Goal: Task Accomplishment & Management: Manage account settings

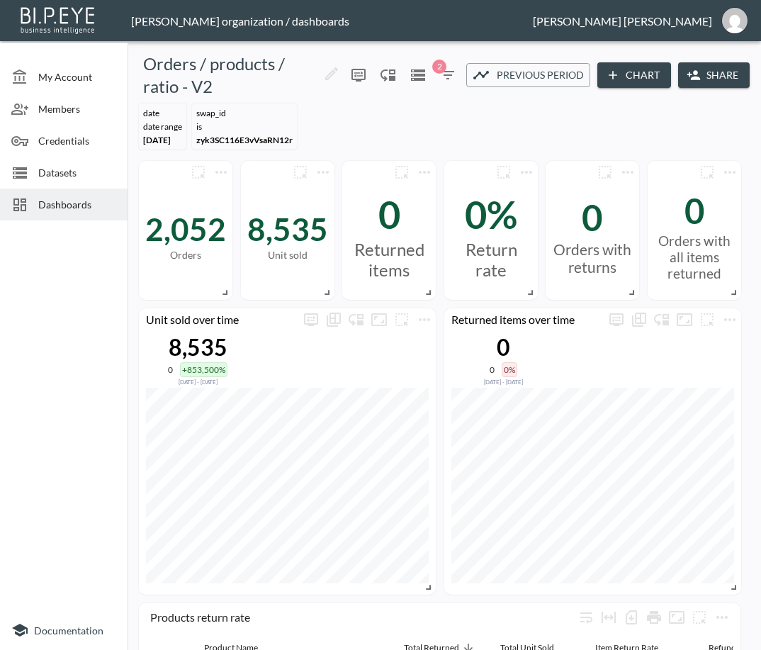
click at [89, 207] on span "Dashboards" at bounding box center [77, 204] width 78 height 15
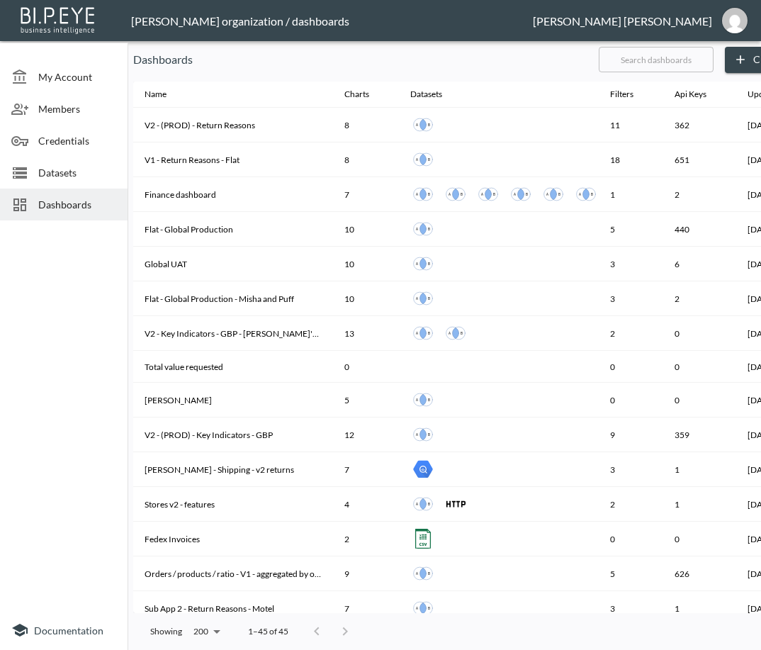
click at [700, 60] on input "text" at bounding box center [656, 59] width 115 height 35
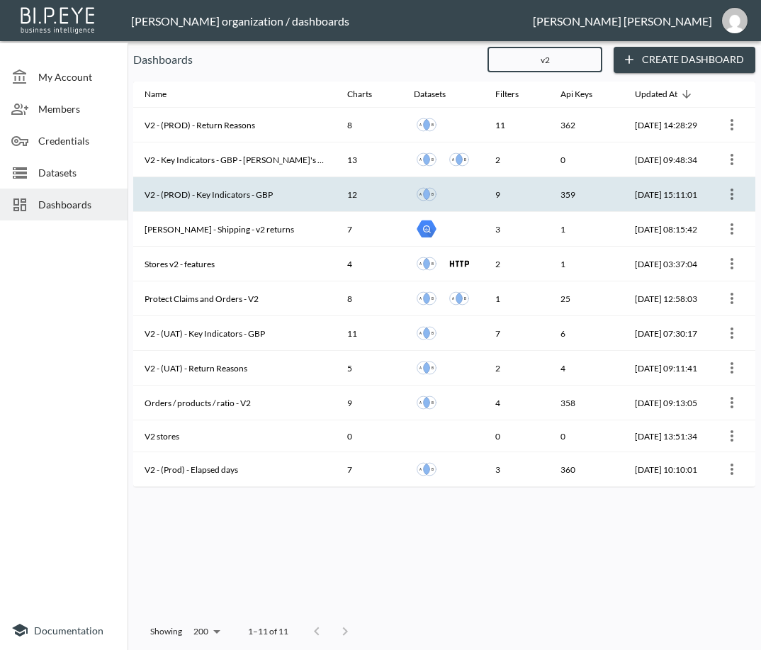
type input "v2"
click at [249, 196] on th "V2 - (PROD) - Key Indicators - GBP" at bounding box center [234, 194] width 203 height 35
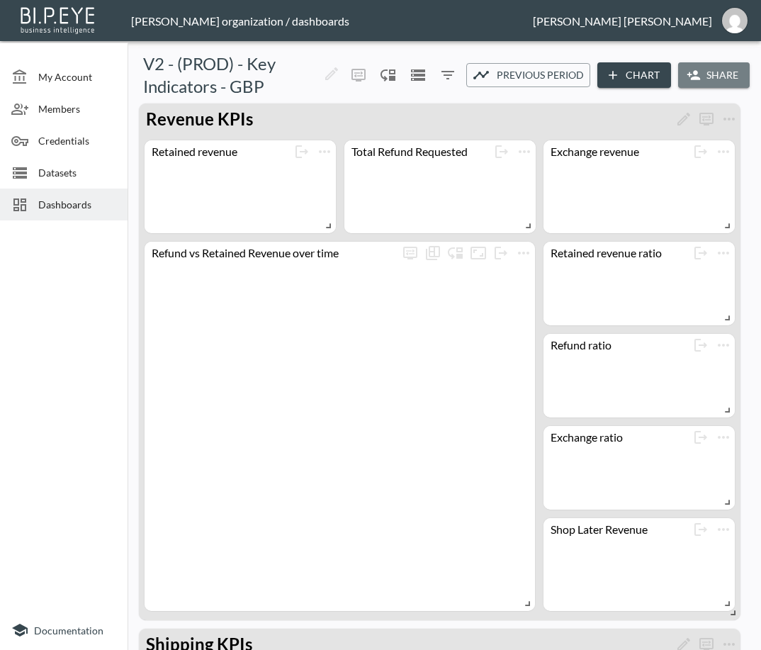
click at [705, 76] on button "Share" at bounding box center [714, 75] width 72 height 26
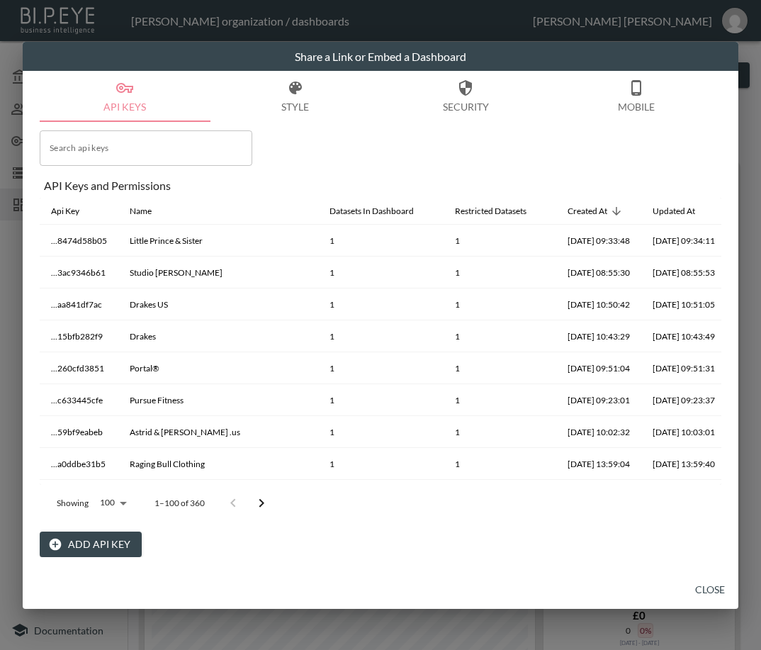
click at [297, 137] on div "Search api keys Search api keys API Keys and Permissions Api Key Name Datasets …" at bounding box center [381, 339] width 682 height 435
click at [96, 541] on button "Add API Key" at bounding box center [91, 545] width 102 height 26
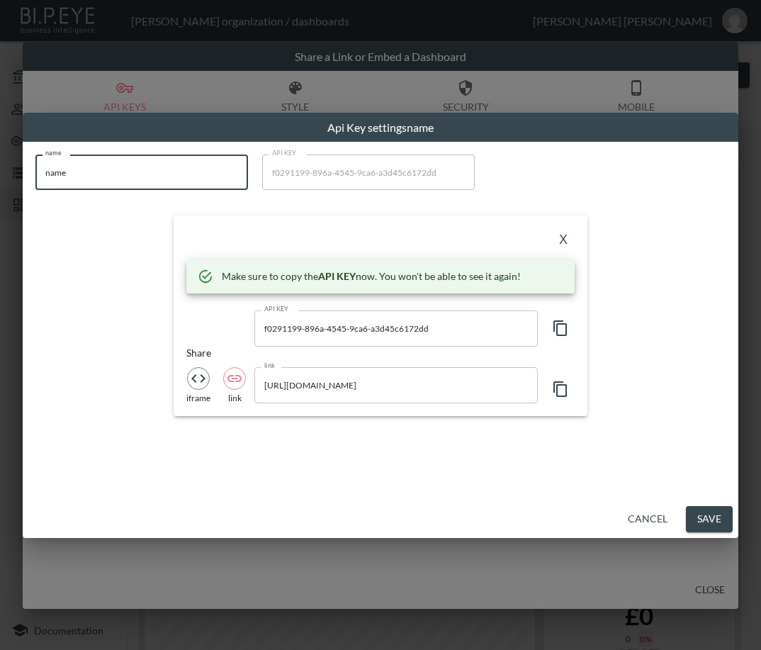
drag, startPoint x: 111, startPoint y: 167, endPoint x: 11, endPoint y: 176, distance: 101.1
click at [11, 174] on div "Api Key settings name name name name API KEY f0291199-896a-4545-9ca6-a3d45c6172…" at bounding box center [380, 325] width 761 height 650
paste input "Soho Grit"
type input "Soho Grit"
click at [567, 327] on icon "button" at bounding box center [560, 328] width 17 height 17
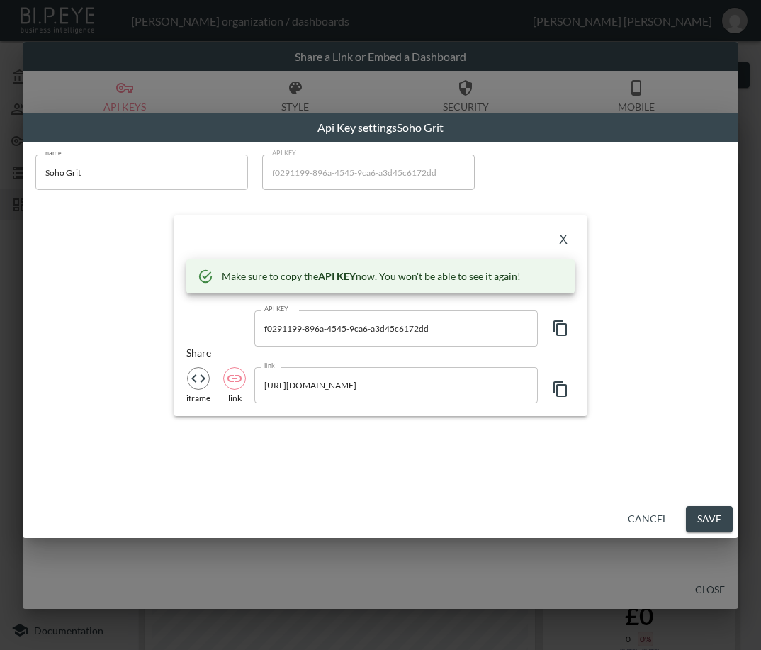
click at [206, 239] on div "X" at bounding box center [380, 239] width 388 height 23
click at [566, 234] on button "X" at bounding box center [563, 239] width 23 height 23
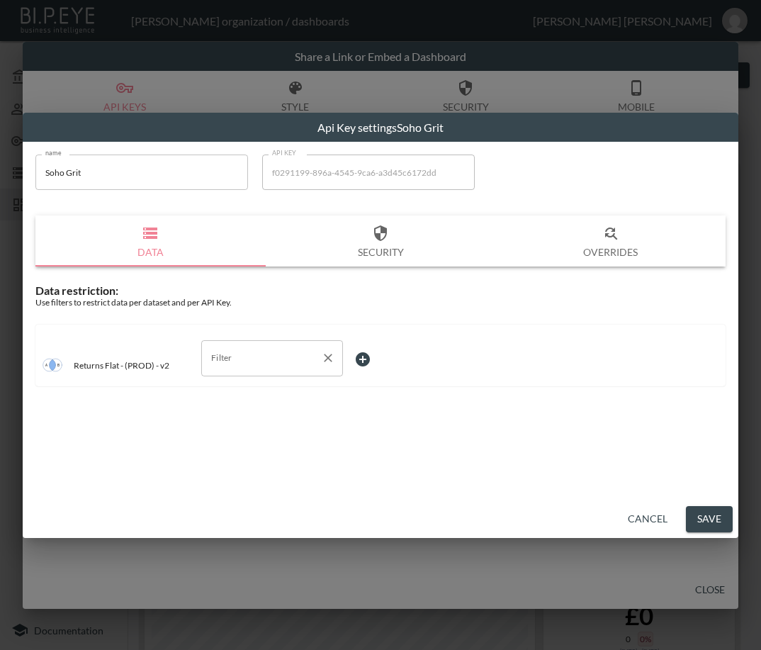
click at [228, 374] on div "Filter" at bounding box center [272, 357] width 142 height 35
click at [238, 438] on span "swap_id" at bounding box center [272, 435] width 119 height 13
type input "swap_id"
click at [384, 354] on body "BI.P.EYE, Interactive Analytics Dashboards - app [PERSON_NAME] organization / d…" at bounding box center [380, 325] width 761 height 650
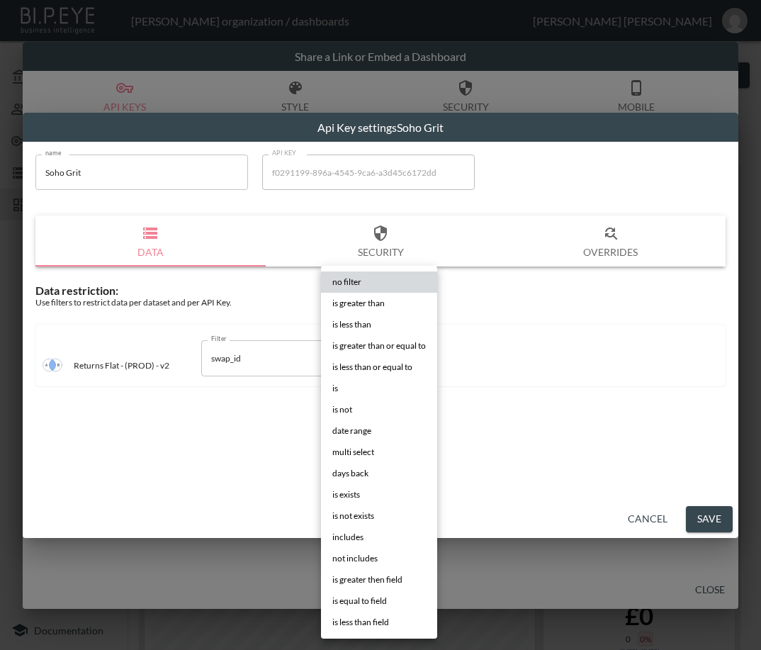
click at [356, 389] on li "is" at bounding box center [379, 388] width 116 height 21
type input "is"
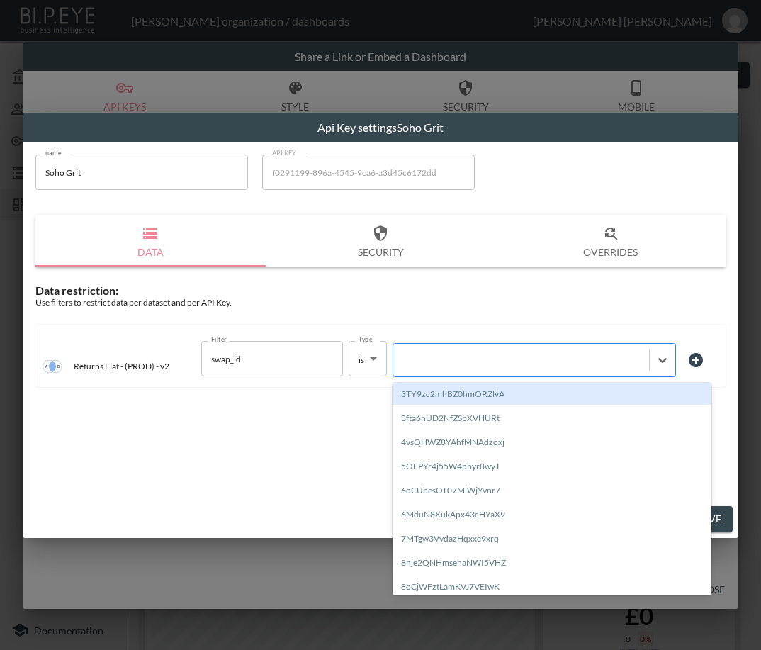
click at [476, 364] on div at bounding box center [521, 360] width 242 height 13
paste input "p5jlgCOHusHTm23kkjH2"
type input "p5jlgCOHusHTm23kkjH2"
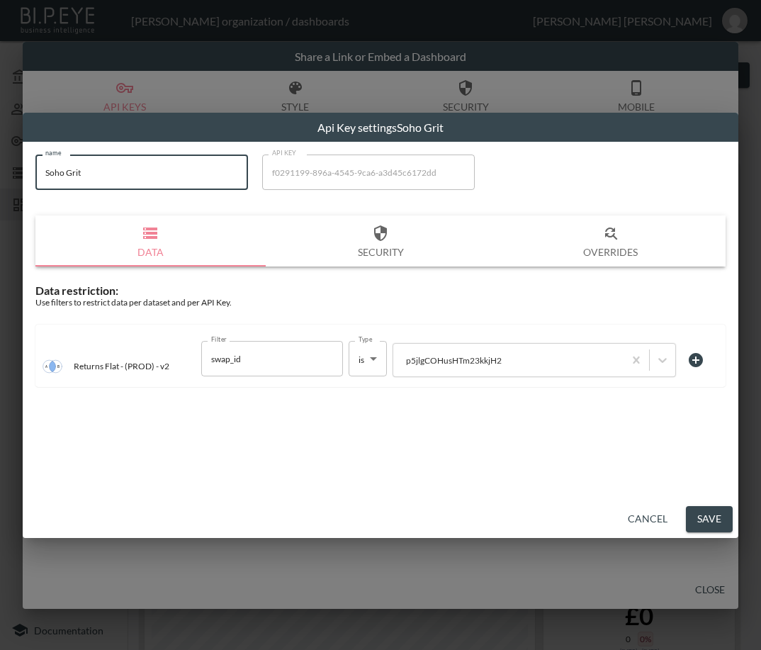
click at [147, 176] on input "Soho Grit" at bounding box center [141, 172] width 213 height 35
drag, startPoint x: 146, startPoint y: 176, endPoint x: 16, endPoint y: 184, distance: 130.7
click at [16, 184] on div "Api Key settings Soho Grit name Soho Grit name API KEY f0291199-896a-4545-9ca6-…" at bounding box center [380, 325] width 761 height 650
click at [707, 520] on button "Save" at bounding box center [709, 519] width 47 height 26
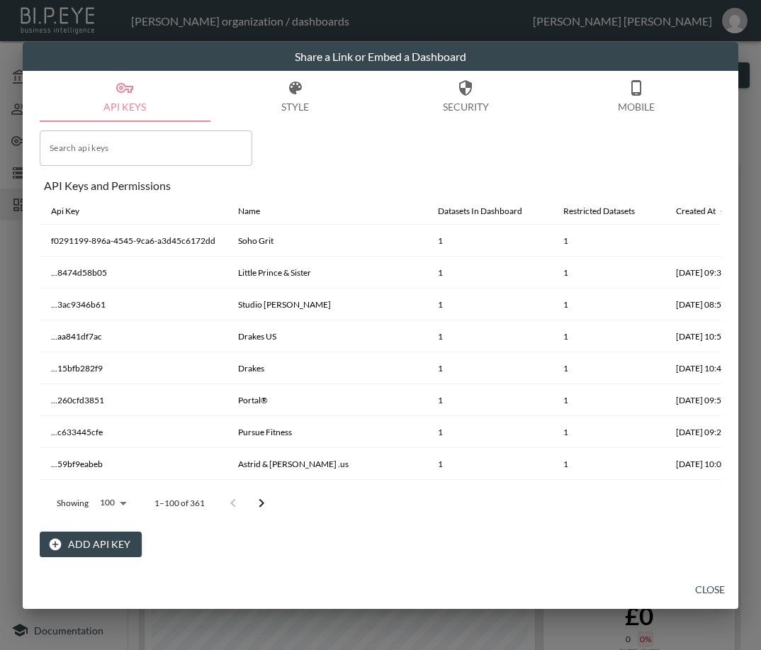
click at [707, 591] on button "Close" at bounding box center [710, 590] width 45 height 26
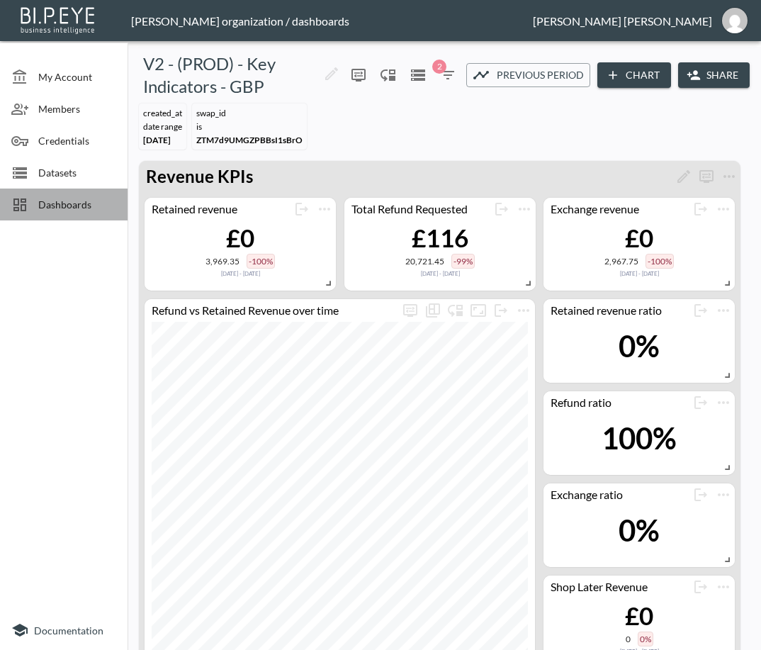
click at [62, 206] on span "Dashboards" at bounding box center [77, 204] width 78 height 15
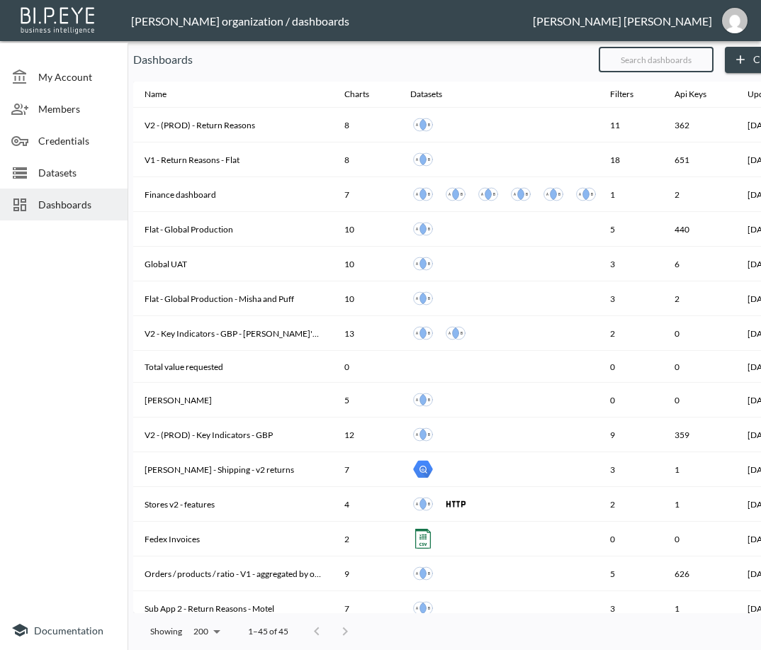
click at [702, 63] on input "text" at bounding box center [656, 59] width 115 height 35
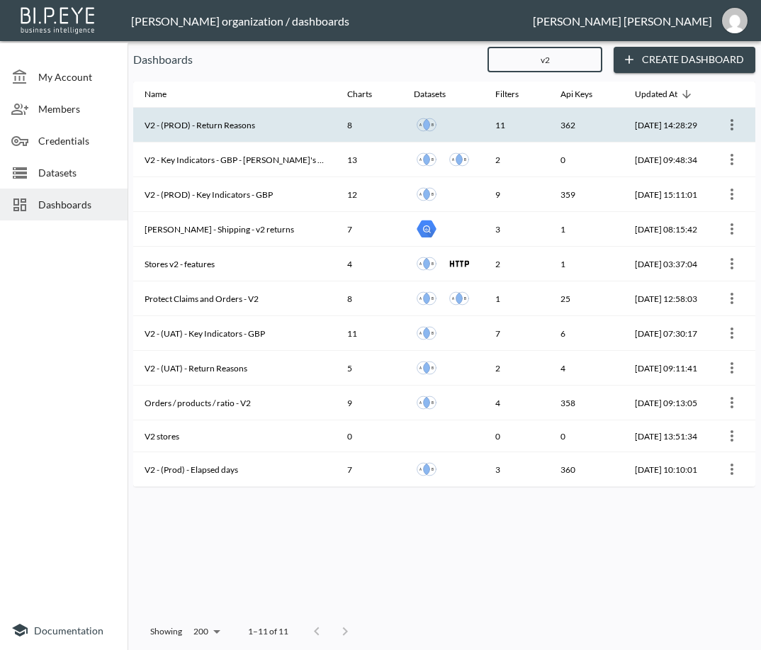
type input "v2"
click at [274, 128] on th "V2 - (PROD) - Return Reasons" at bounding box center [234, 125] width 203 height 35
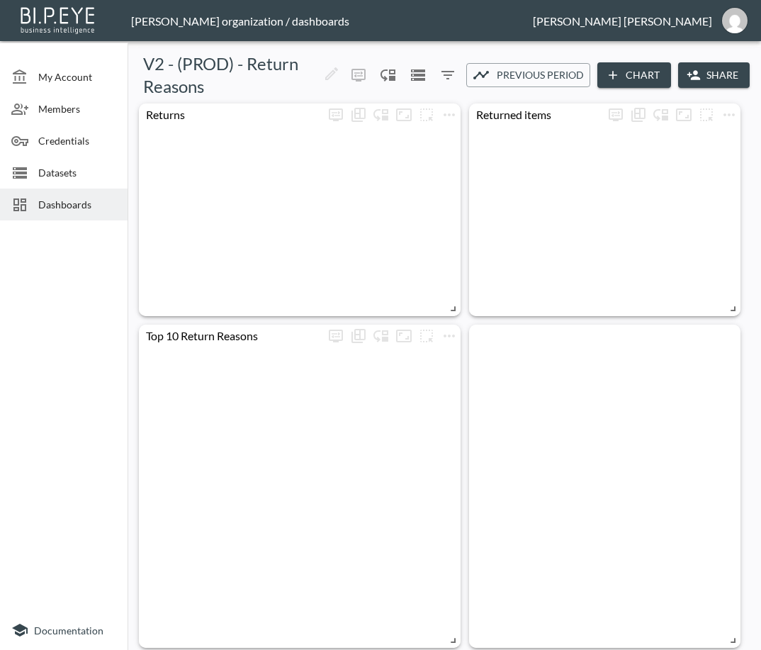
click at [719, 74] on button "Share" at bounding box center [714, 75] width 72 height 26
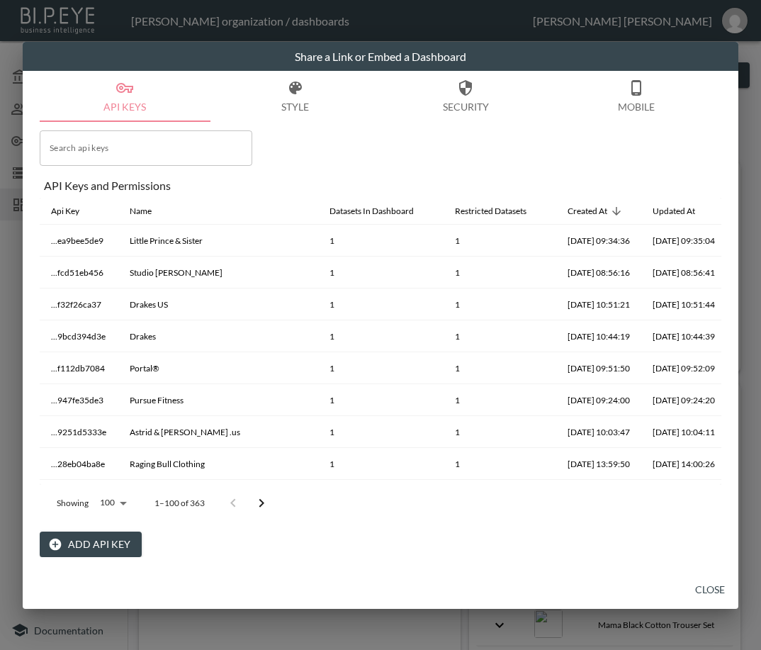
click at [87, 538] on button "Add API Key" at bounding box center [91, 545] width 102 height 26
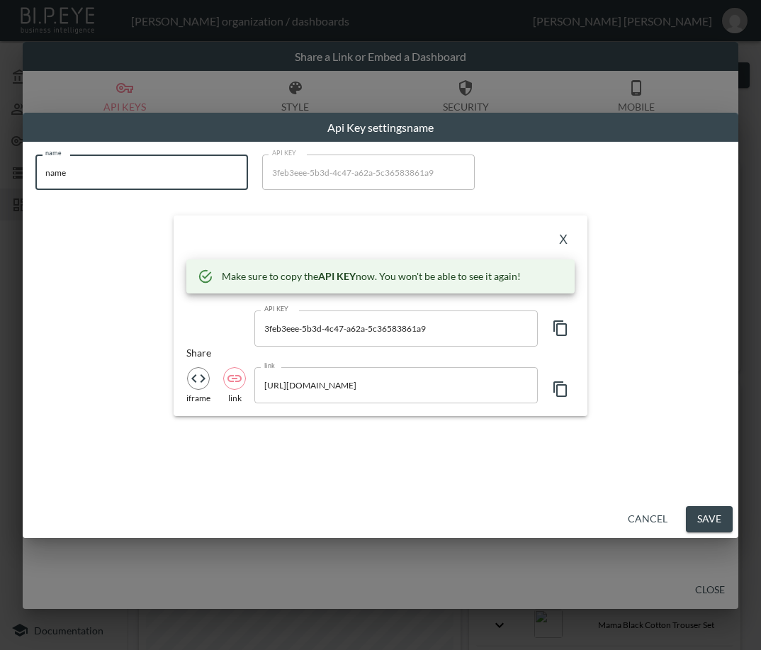
drag, startPoint x: 65, startPoint y: 171, endPoint x: -1, endPoint y: 178, distance: 66.3
click at [0, 178] on html "BI.P.EYE, Interactive Analytics Dashboards - app [PERSON_NAME] organization / d…" at bounding box center [380, 325] width 761 height 650
paste input "Soho Grit"
type input "Soho Grit"
click at [559, 326] on icon "button" at bounding box center [560, 328] width 17 height 17
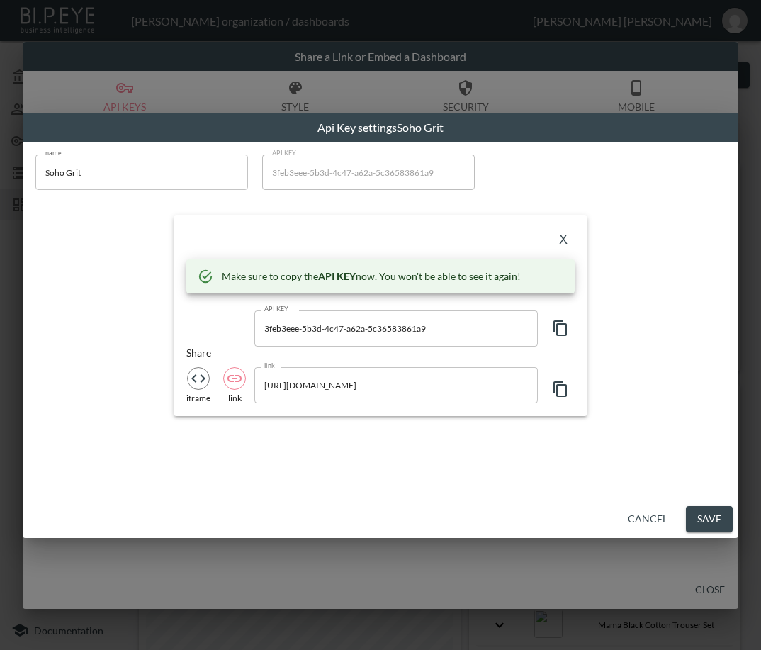
drag, startPoint x: 267, startPoint y: 238, endPoint x: 388, endPoint y: 230, distance: 121.4
click at [268, 236] on div "X" at bounding box center [380, 239] width 388 height 23
click at [566, 239] on button "X" at bounding box center [563, 239] width 23 height 23
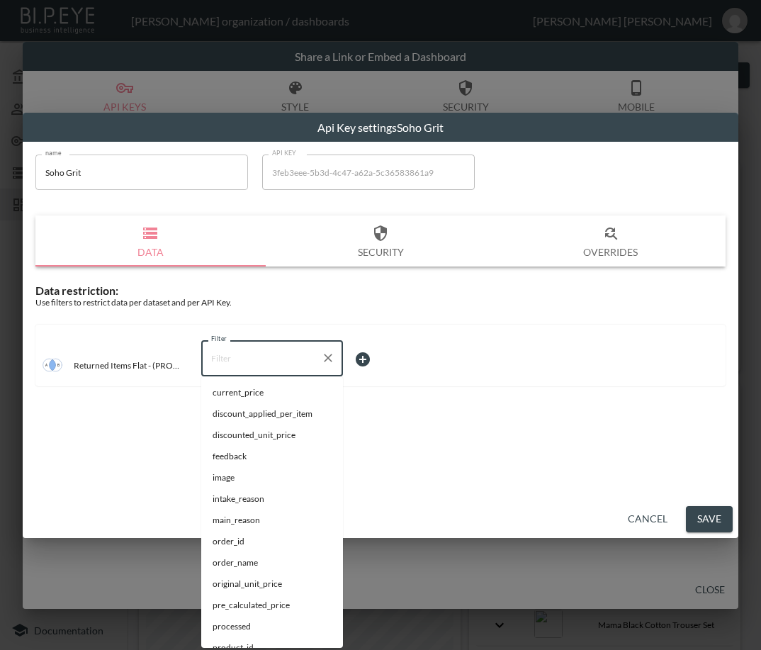
click at [258, 359] on input "Filter" at bounding box center [262, 358] width 108 height 23
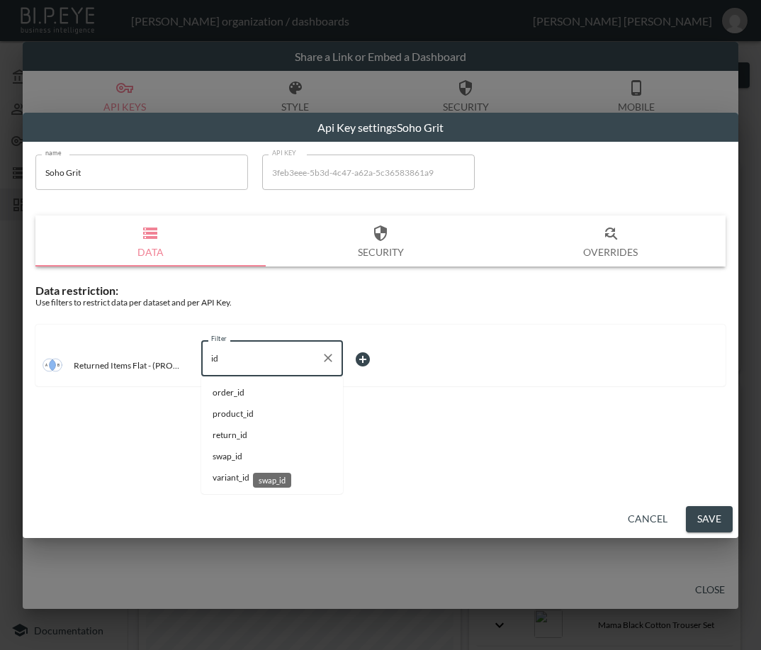
click at [266, 454] on span "swap_id" at bounding box center [272, 456] width 119 height 13
type input "swap_id"
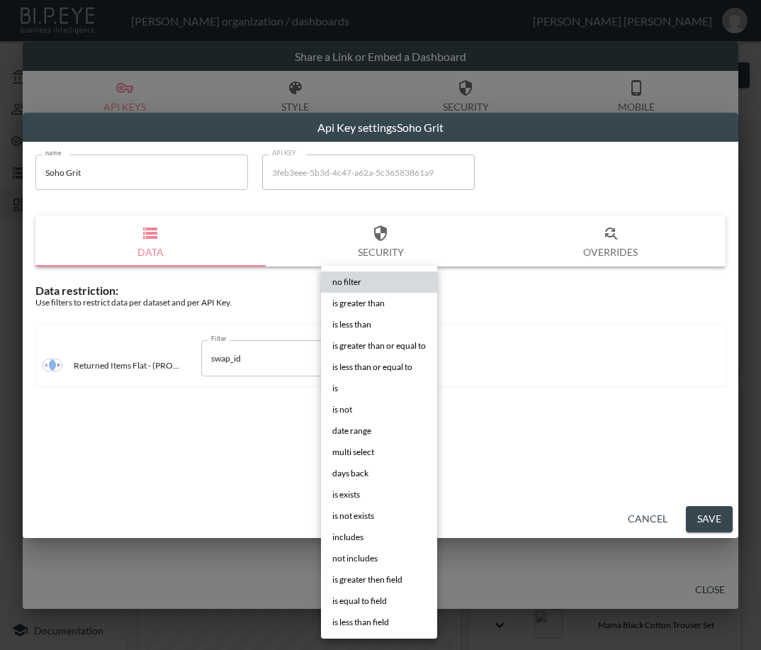
click at [387, 349] on body "BI.P.EYE, Interactive Analytics Dashboards - app [PERSON_NAME] organization / d…" at bounding box center [380, 325] width 761 height 650
click at [357, 384] on li "is" at bounding box center [379, 388] width 116 height 21
type input "is"
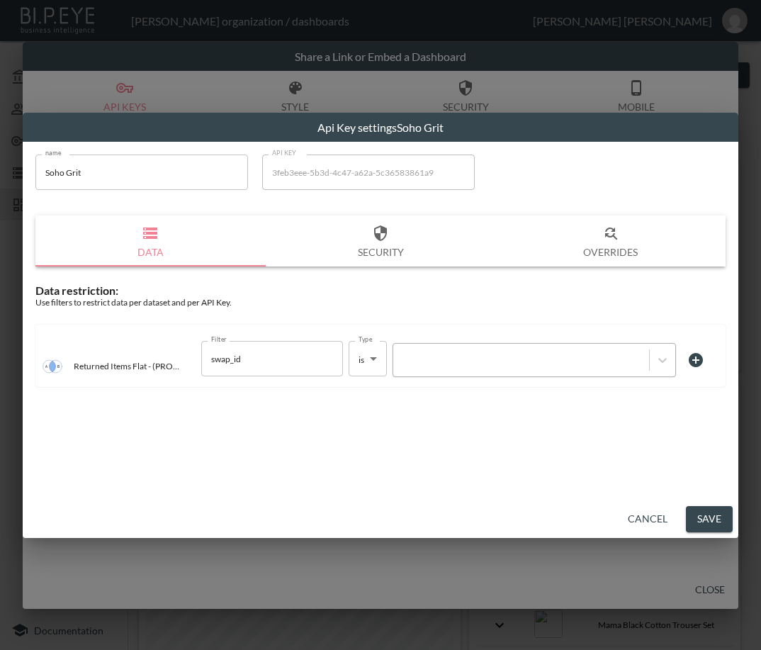
click at [458, 361] on div at bounding box center [521, 360] width 242 height 13
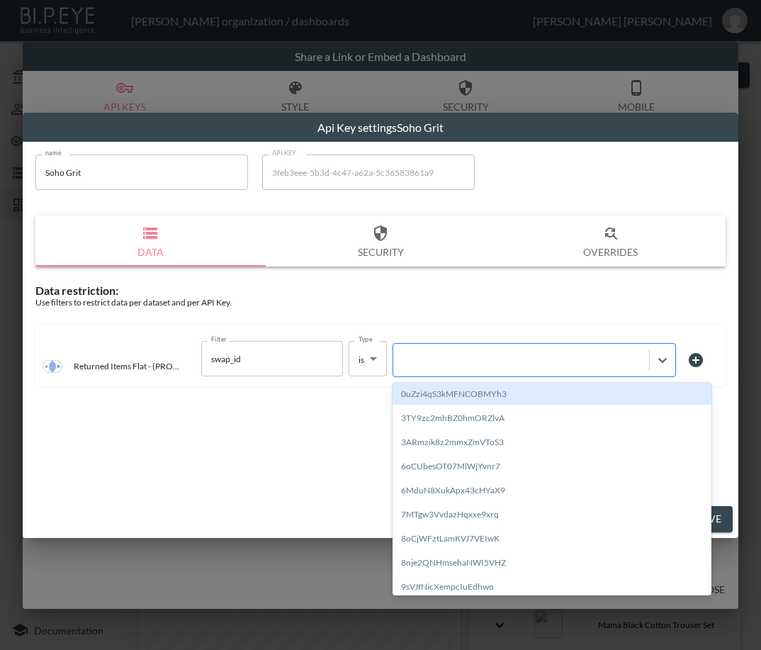
paste input "p5jlgCOHusHTm23kkjH2"
type input "p5jlgCOHusHTm23kkjH2"
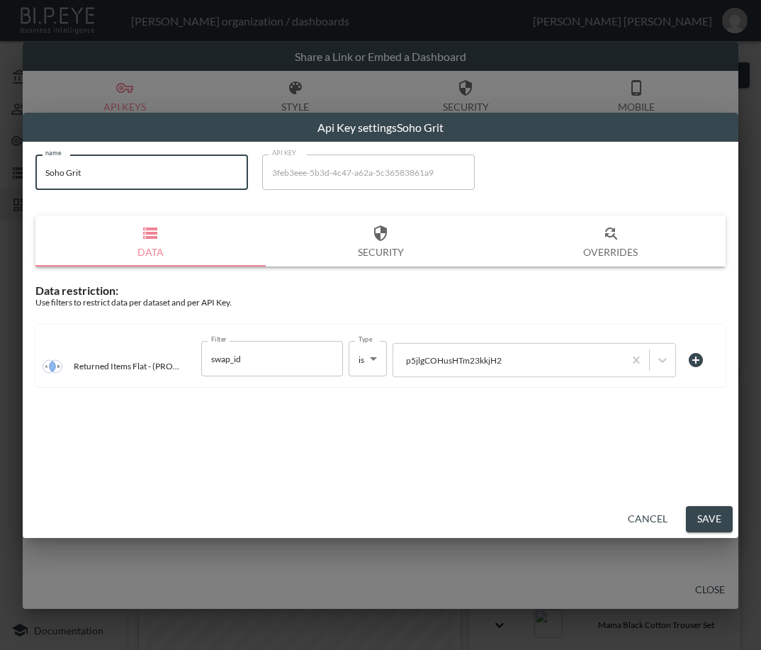
drag, startPoint x: 133, startPoint y: 176, endPoint x: -1, endPoint y: 197, distance: 135.6
click at [0, 197] on html "BI.P.EYE, Interactive Analytics Dashboards - app [PERSON_NAME] organization / d…" at bounding box center [380, 325] width 761 height 650
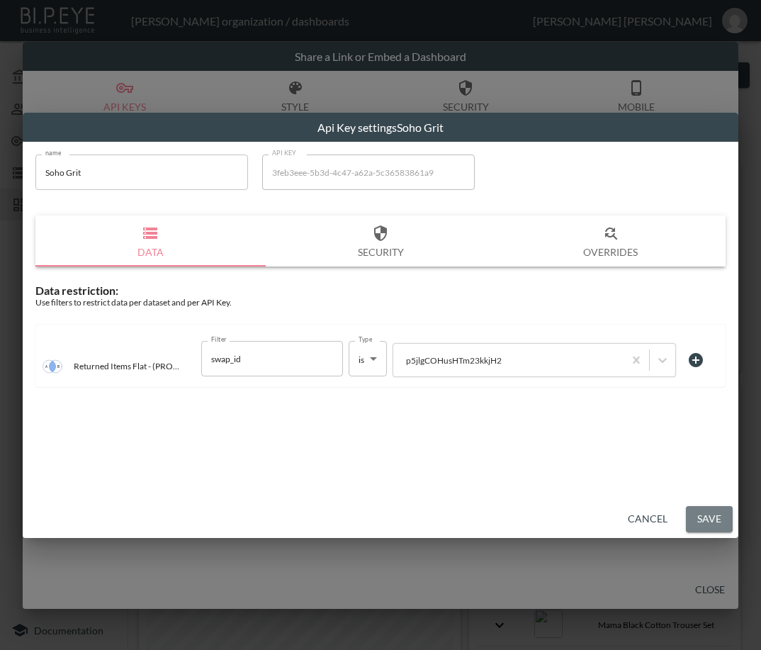
click at [715, 518] on button "Save" at bounding box center [709, 519] width 47 height 26
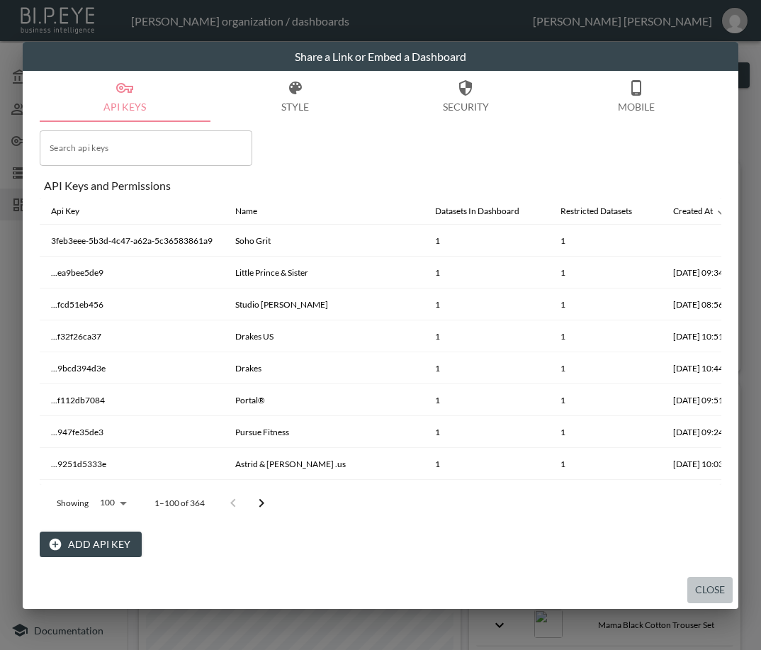
click at [714, 580] on button "Close" at bounding box center [710, 590] width 45 height 26
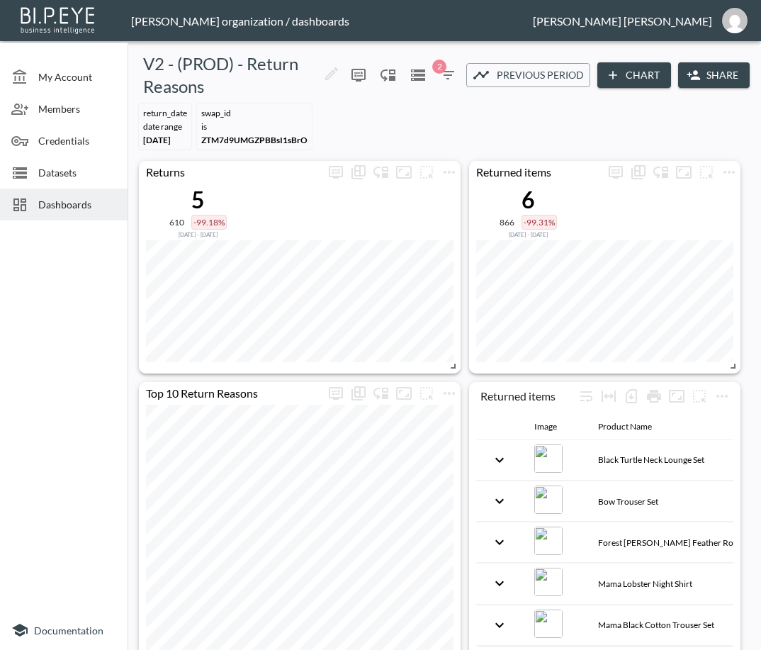
click at [89, 196] on div "Dashboards" at bounding box center [64, 205] width 128 height 32
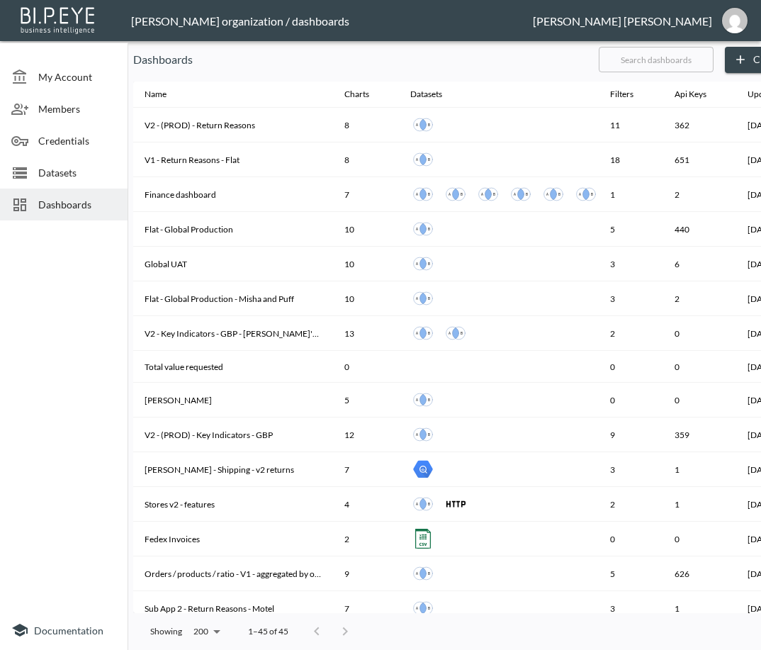
click at [663, 56] on input "text" at bounding box center [656, 59] width 115 height 35
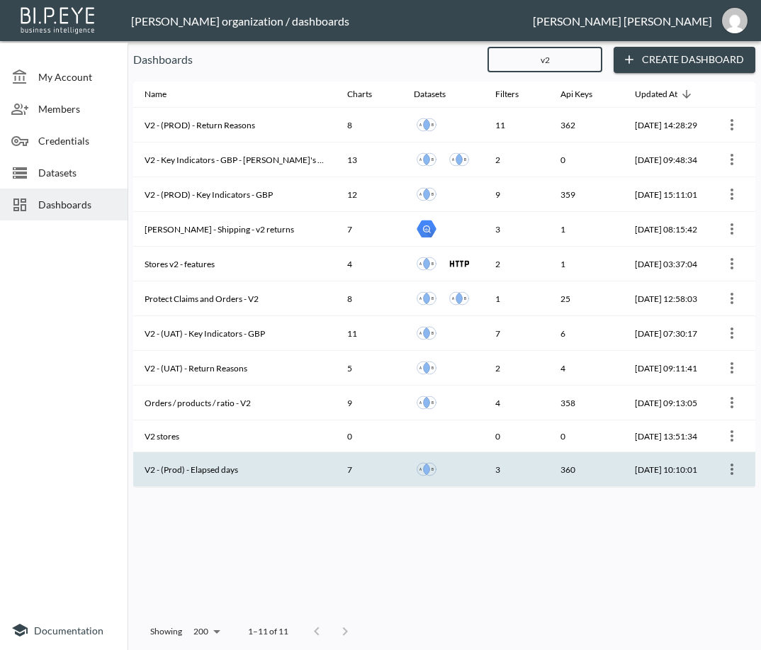
type input "v2"
click at [222, 466] on th "V2 - (Prod) - Elapsed days" at bounding box center [234, 469] width 203 height 35
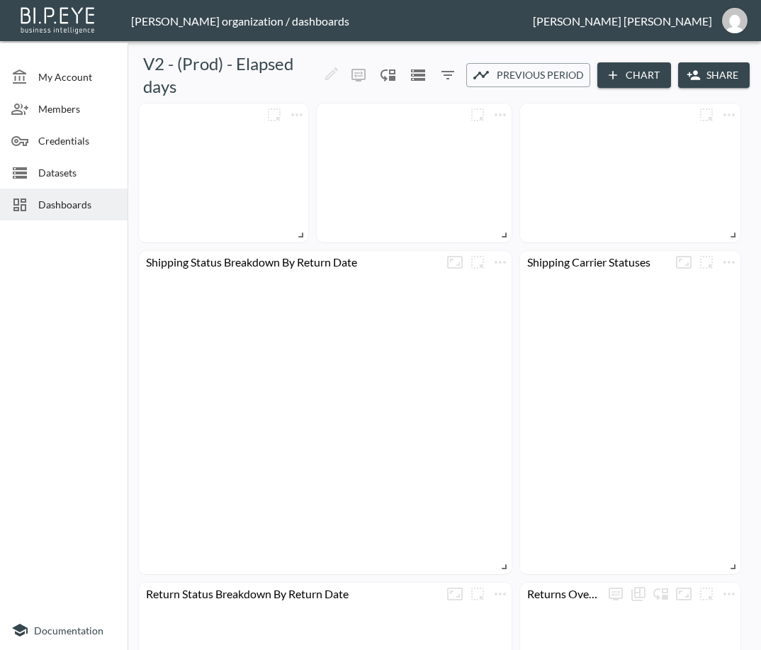
click at [705, 72] on button "Share" at bounding box center [714, 75] width 72 height 26
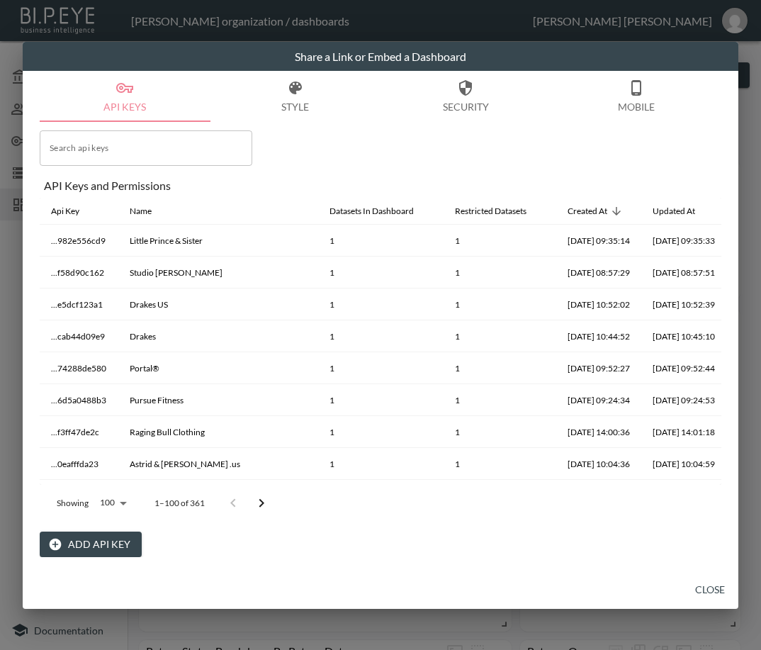
click at [94, 542] on button "Add API Key" at bounding box center [91, 545] width 102 height 26
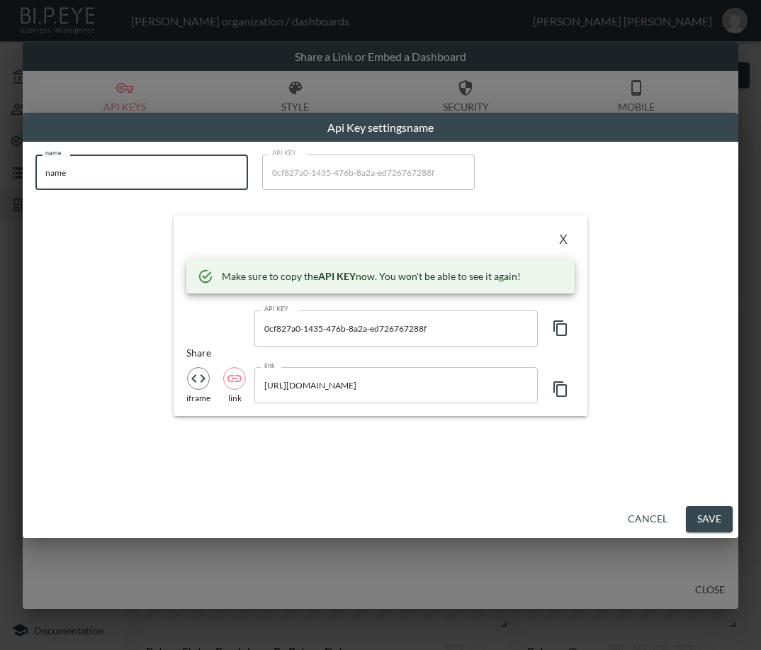
drag, startPoint x: 106, startPoint y: 181, endPoint x: 9, endPoint y: 184, distance: 97.1
click at [9, 182] on div "Api Key settings name name name name API KEY 0cf827a0-1435-476b-8a2a-ed72676728…" at bounding box center [380, 325] width 761 height 650
paste input "Soho Grit"
type input "Soho Grit"
click at [554, 330] on icon "button" at bounding box center [560, 328] width 13 height 16
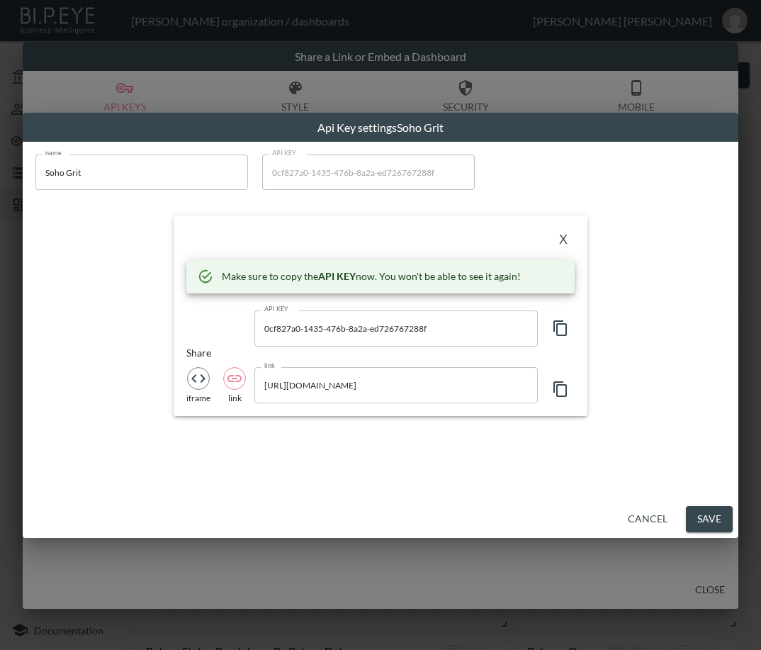
click at [297, 201] on div "name Soho Grit name API KEY 0cf827a0-1435-476b-8a2a-ed726767288f API KEY X Make…" at bounding box center [380, 285] width 707 height 279
click at [566, 233] on button "X" at bounding box center [563, 239] width 23 height 23
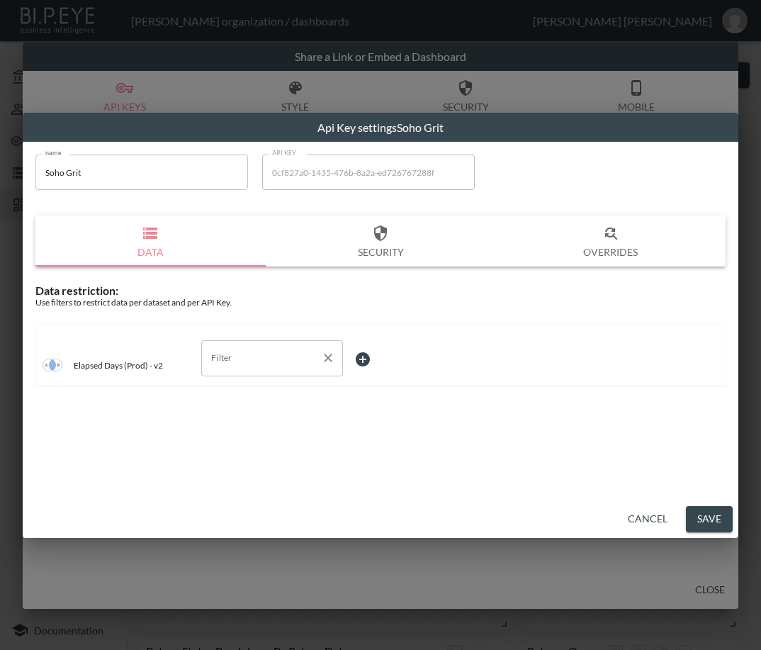
click at [259, 361] on input "Filter" at bounding box center [262, 358] width 108 height 23
click at [262, 413] on span "swap_id" at bounding box center [272, 414] width 119 height 13
type input "swap_id"
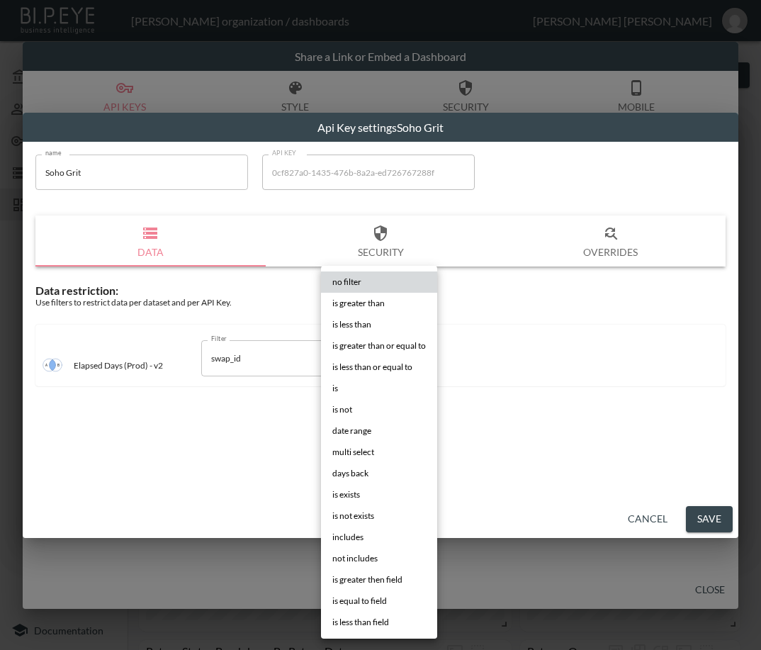
click at [394, 357] on body "BI.P.EYE, Interactive Analytics Dashboards - app [PERSON_NAME] organization / d…" at bounding box center [380, 325] width 761 height 650
click at [354, 385] on li "is" at bounding box center [379, 388] width 116 height 21
type input "is"
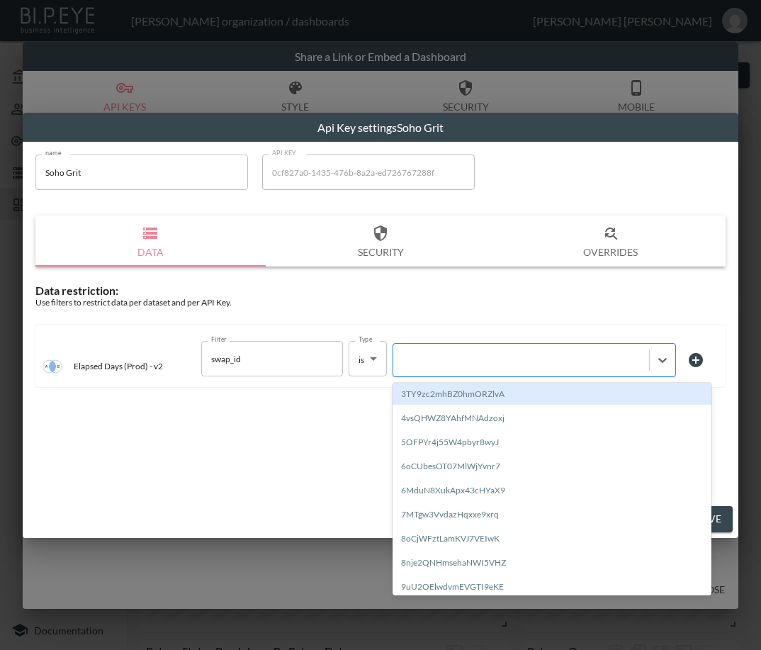
click at [497, 359] on div at bounding box center [521, 360] width 242 height 13
paste input "p5jlgCOHusHTm23kkjH2"
type input "p5jlgCOHusHTm23kkjH2"
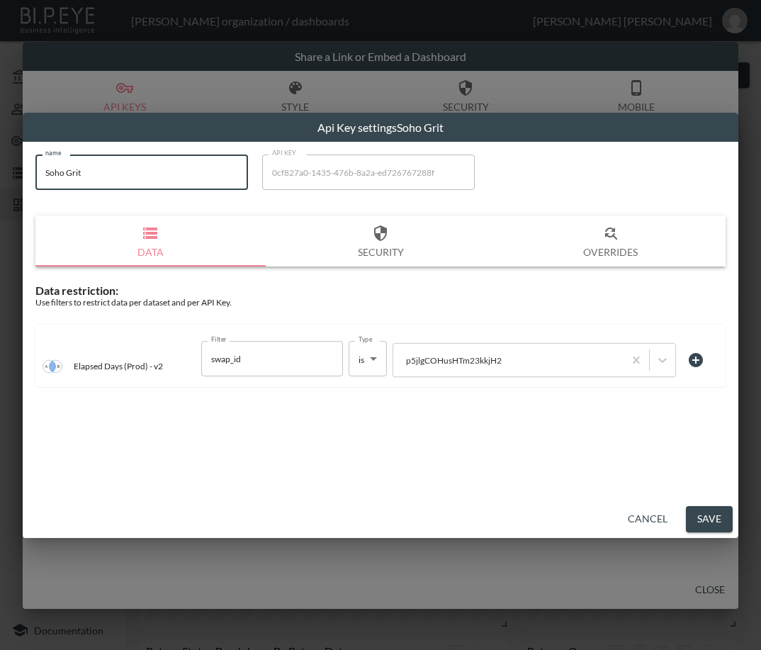
drag, startPoint x: 116, startPoint y: 172, endPoint x: -1, endPoint y: 174, distance: 117.0
click at [0, 174] on html "BI.P.EYE, Interactive Analytics Dashboards - app [PERSON_NAME] organization / d…" at bounding box center [380, 325] width 761 height 650
click at [719, 520] on button "Save" at bounding box center [709, 519] width 47 height 26
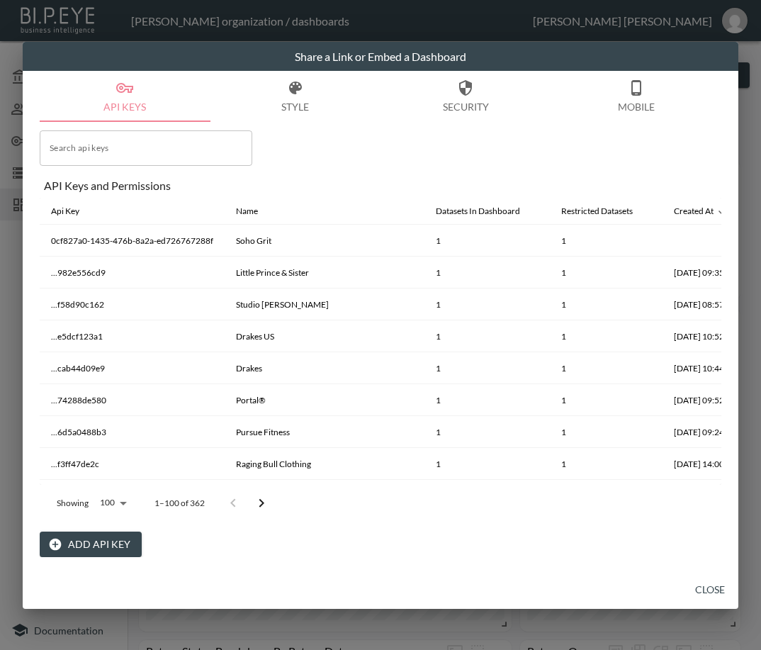
click at [705, 593] on button "Close" at bounding box center [710, 590] width 45 height 26
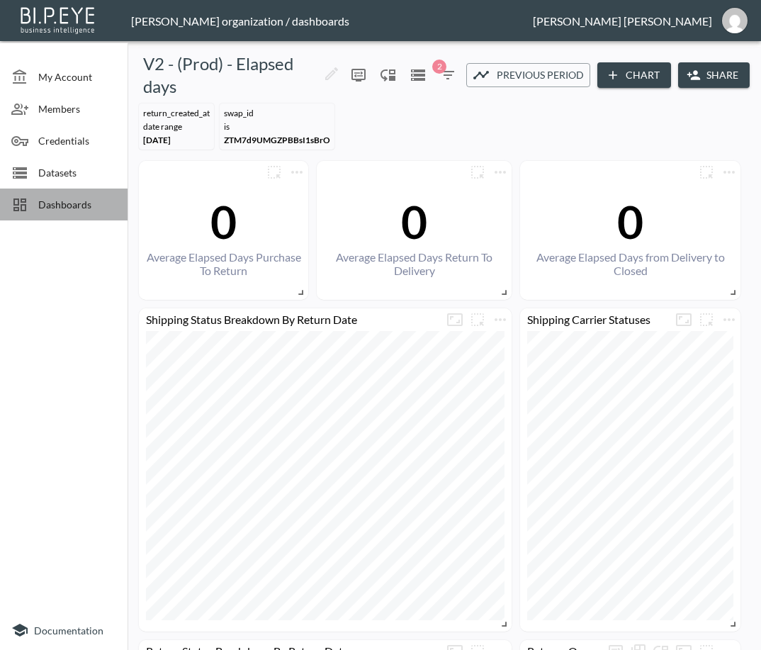
click at [67, 203] on span "Dashboards" at bounding box center [77, 204] width 78 height 15
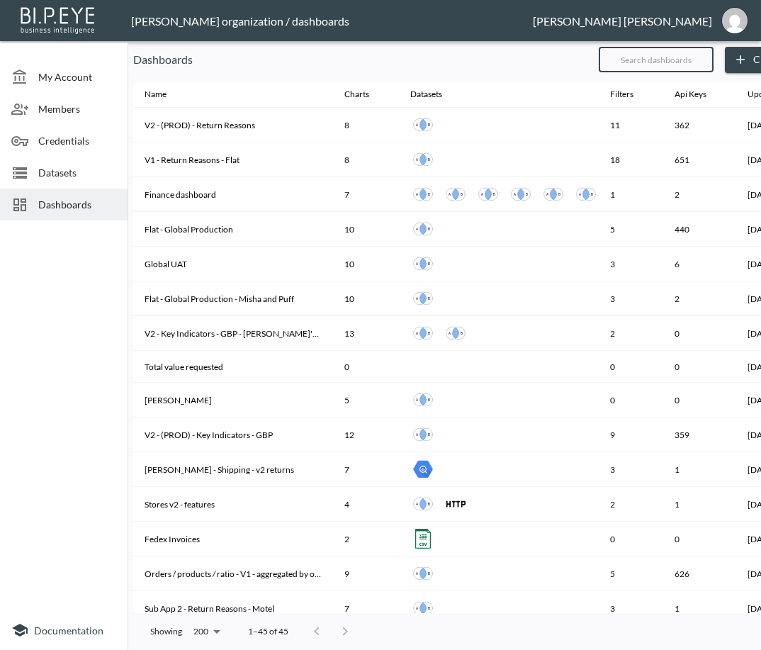
click at [695, 60] on input "text" at bounding box center [656, 59] width 115 height 35
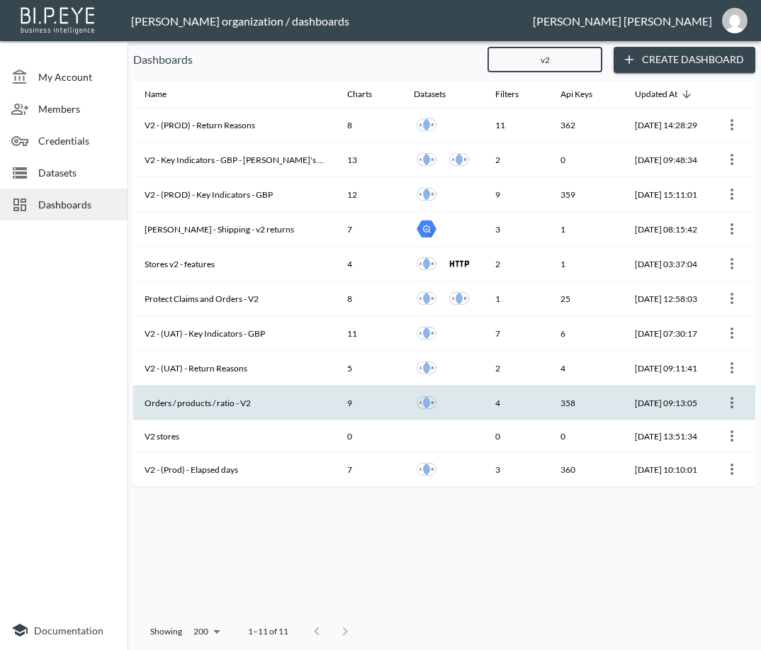
type input "v2"
click at [230, 401] on th "Orders / products / ratio - V2" at bounding box center [234, 403] width 203 height 35
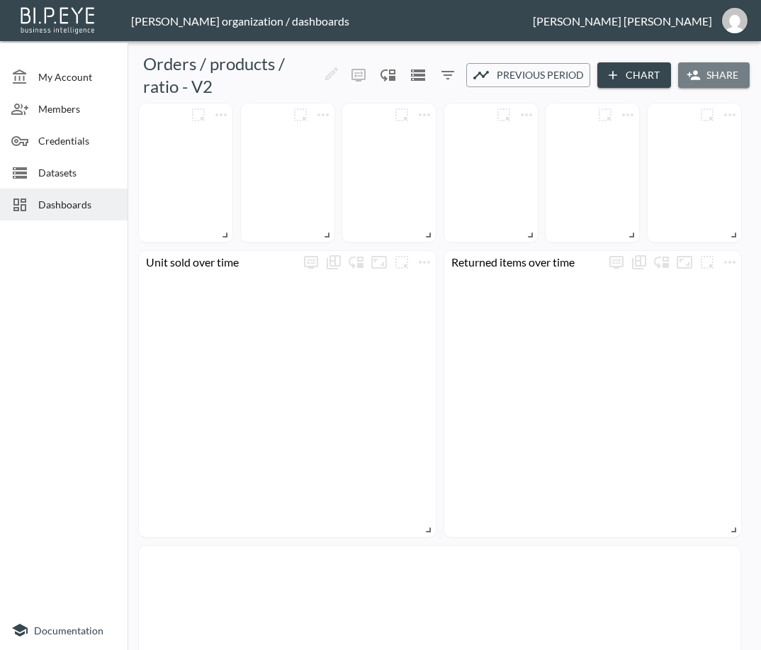
click at [705, 74] on button "Share" at bounding box center [714, 75] width 72 height 26
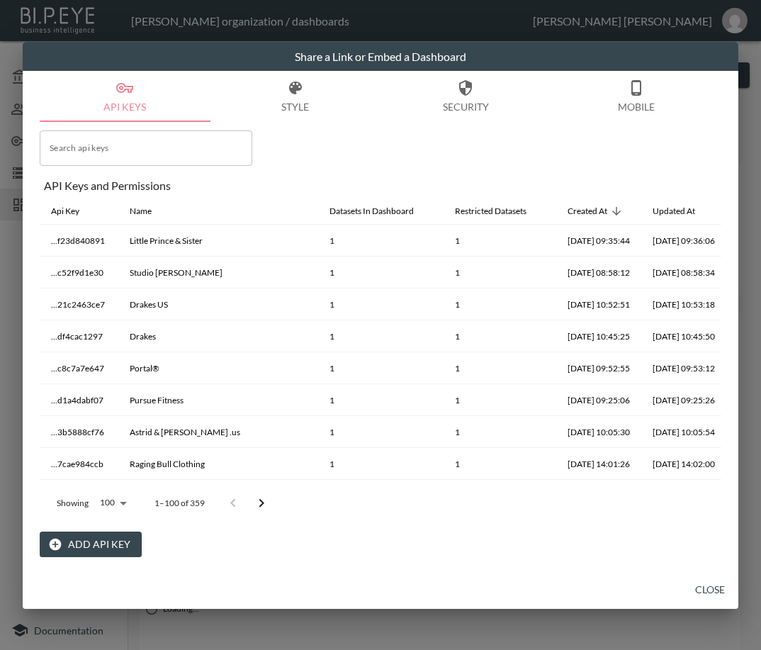
click at [109, 546] on button "Add API Key" at bounding box center [91, 545] width 102 height 26
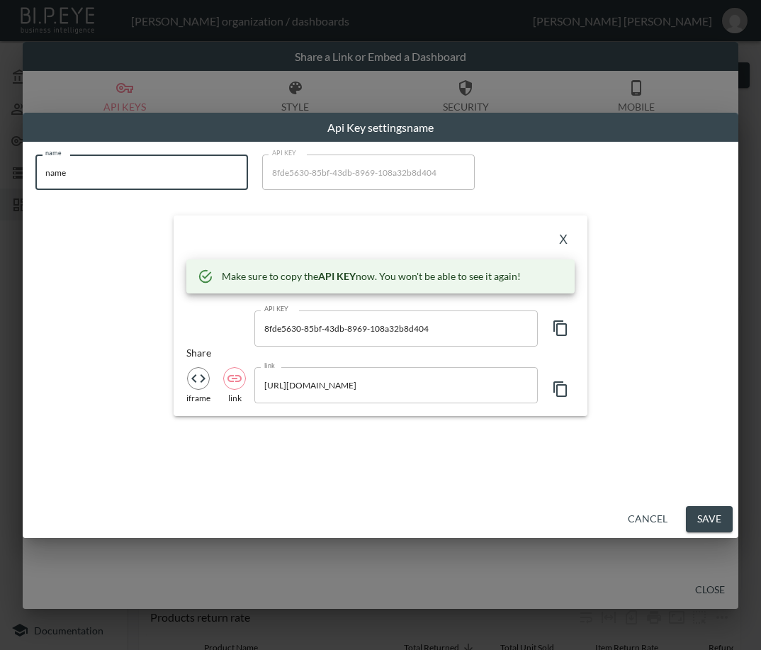
drag, startPoint x: 90, startPoint y: 181, endPoint x: 24, endPoint y: 176, distance: 66.2
click at [24, 176] on div "name name name API KEY 8fde5630-85bf-43db-8969-108a32b8d404 API KEY X Make sure…" at bounding box center [381, 321] width 716 height 359
paste input "Soho Grit"
type input "Soho Grit"
click at [559, 324] on icon "button" at bounding box center [560, 328] width 13 height 16
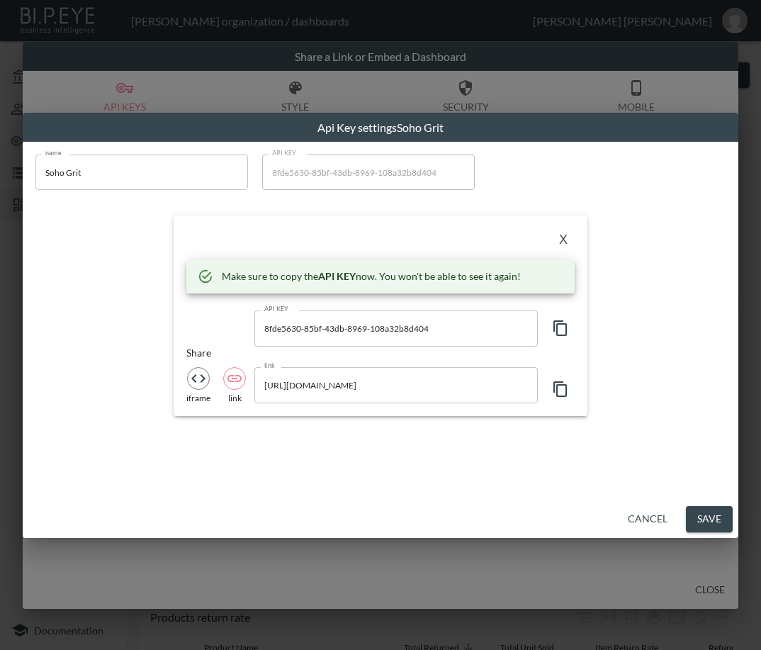
drag, startPoint x: 262, startPoint y: 453, endPoint x: 308, endPoint y: 445, distance: 46.7
click at [262, 453] on div "name Soho Grit name API KEY 8fde5630-85bf-43db-8969-108a32b8d404 API KEY X Make…" at bounding box center [381, 321] width 716 height 359
click at [563, 234] on button "X" at bounding box center [563, 239] width 23 height 23
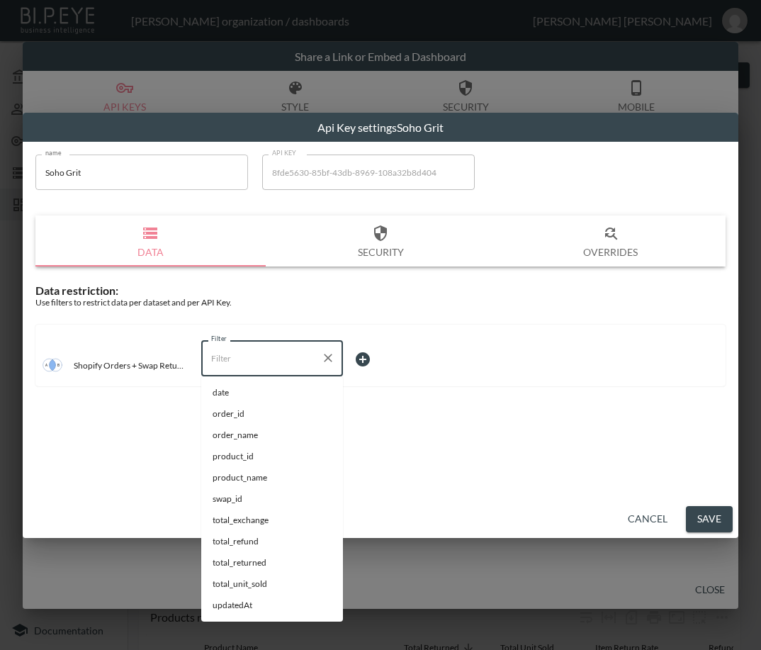
click at [260, 363] on input "Filter" at bounding box center [262, 358] width 108 height 23
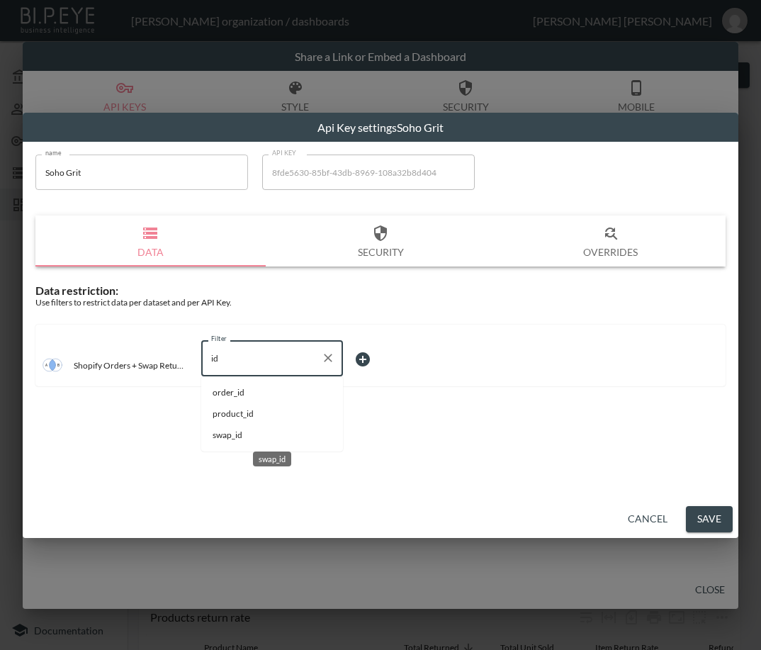
click at [258, 434] on span "swap_id" at bounding box center [272, 435] width 119 height 13
type input "swap_id"
click at [383, 347] on body "BI.P.EYE, Interactive Analytics Dashboards - app [PERSON_NAME] organization / d…" at bounding box center [380, 325] width 761 height 650
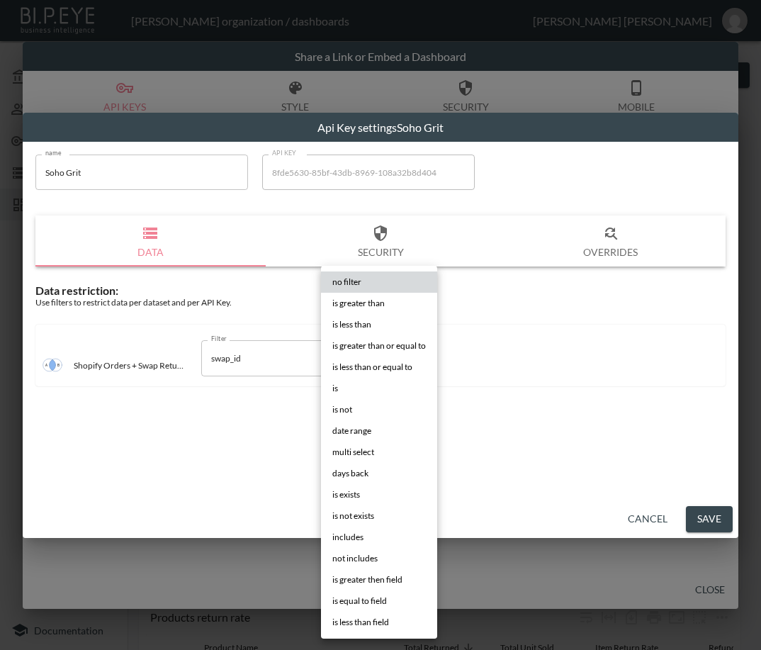
click at [347, 386] on li "is" at bounding box center [379, 388] width 116 height 21
type input "is"
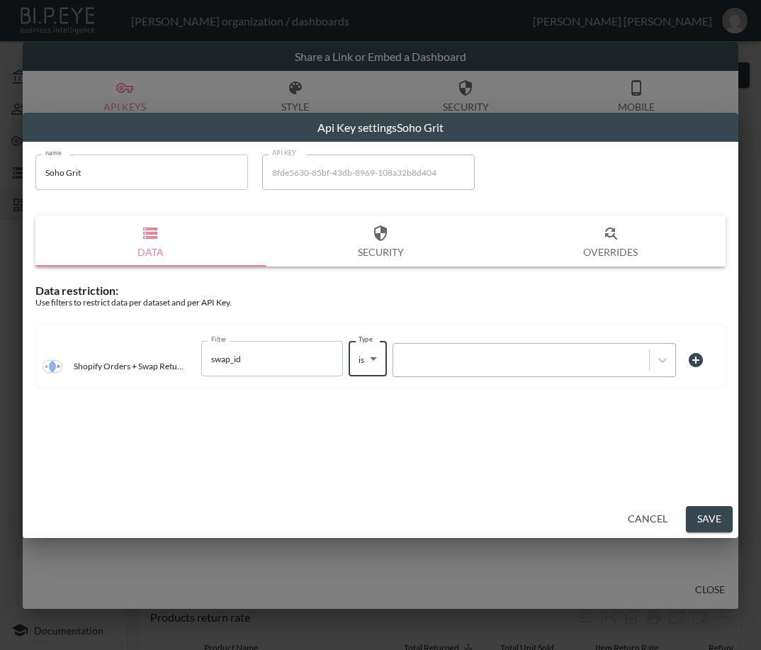
click at [445, 348] on div at bounding box center [535, 360] width 284 height 34
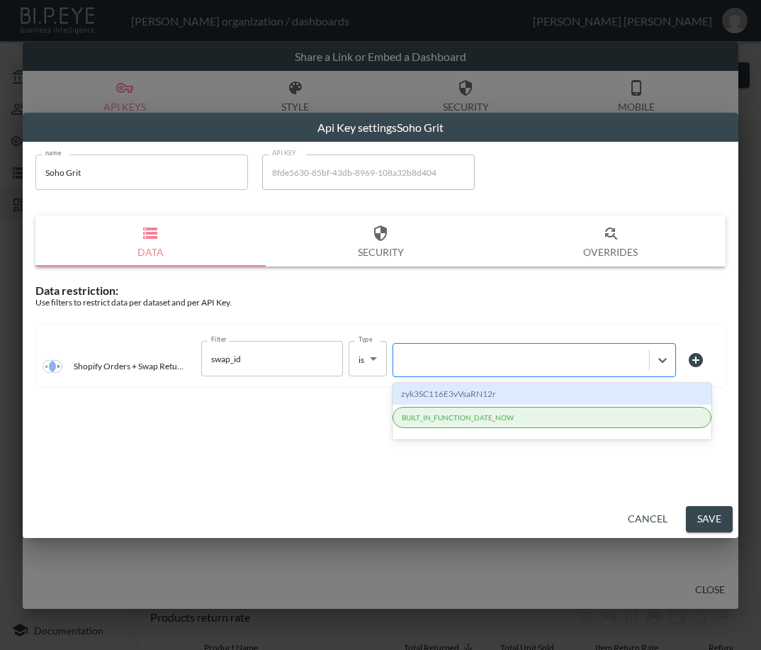
paste input "p5jlgCOHusHTm23kkjH2"
type input "p5jlgCOHusHTm23kkjH2"
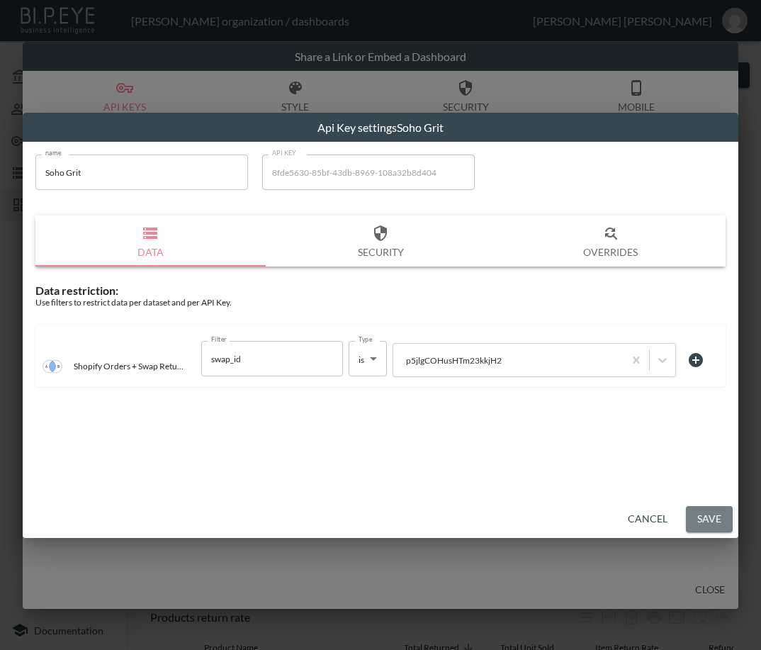
click at [718, 515] on button "Save" at bounding box center [709, 519] width 47 height 26
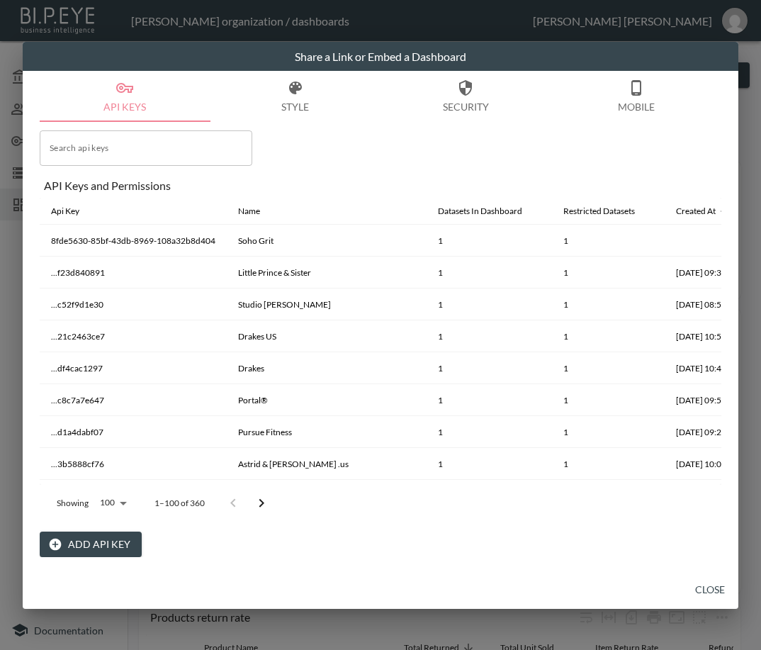
click at [712, 585] on button "Close" at bounding box center [710, 590] width 45 height 26
